Goal: Information Seeking & Learning: Learn about a topic

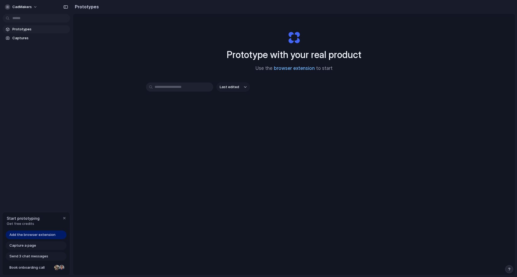
click at [290, 68] on link "browser extension" at bounding box center [294, 68] width 41 height 5
drag, startPoint x: 440, startPoint y: 51, endPoint x: 436, endPoint y: 37, distance: 14.0
click at [440, 49] on div "Prototype with your real product Use the browser extension to start Last edited" at bounding box center [294, 159] width 442 height 290
